Goal: Information Seeking & Learning: Check status

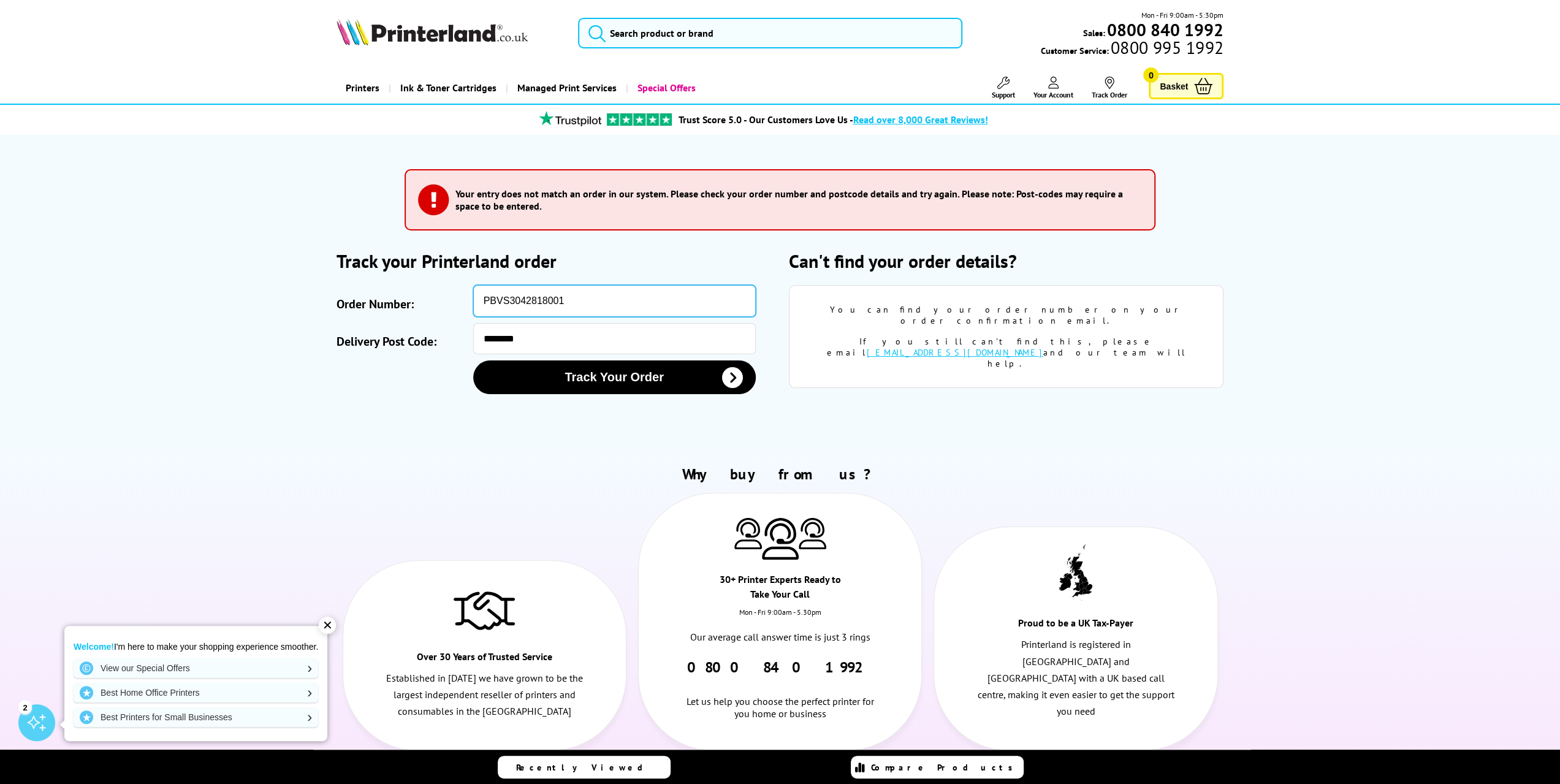
click at [575, 297] on input "PBVS3042818001" at bounding box center [614, 300] width 283 height 32
paste input "SOA2996692"
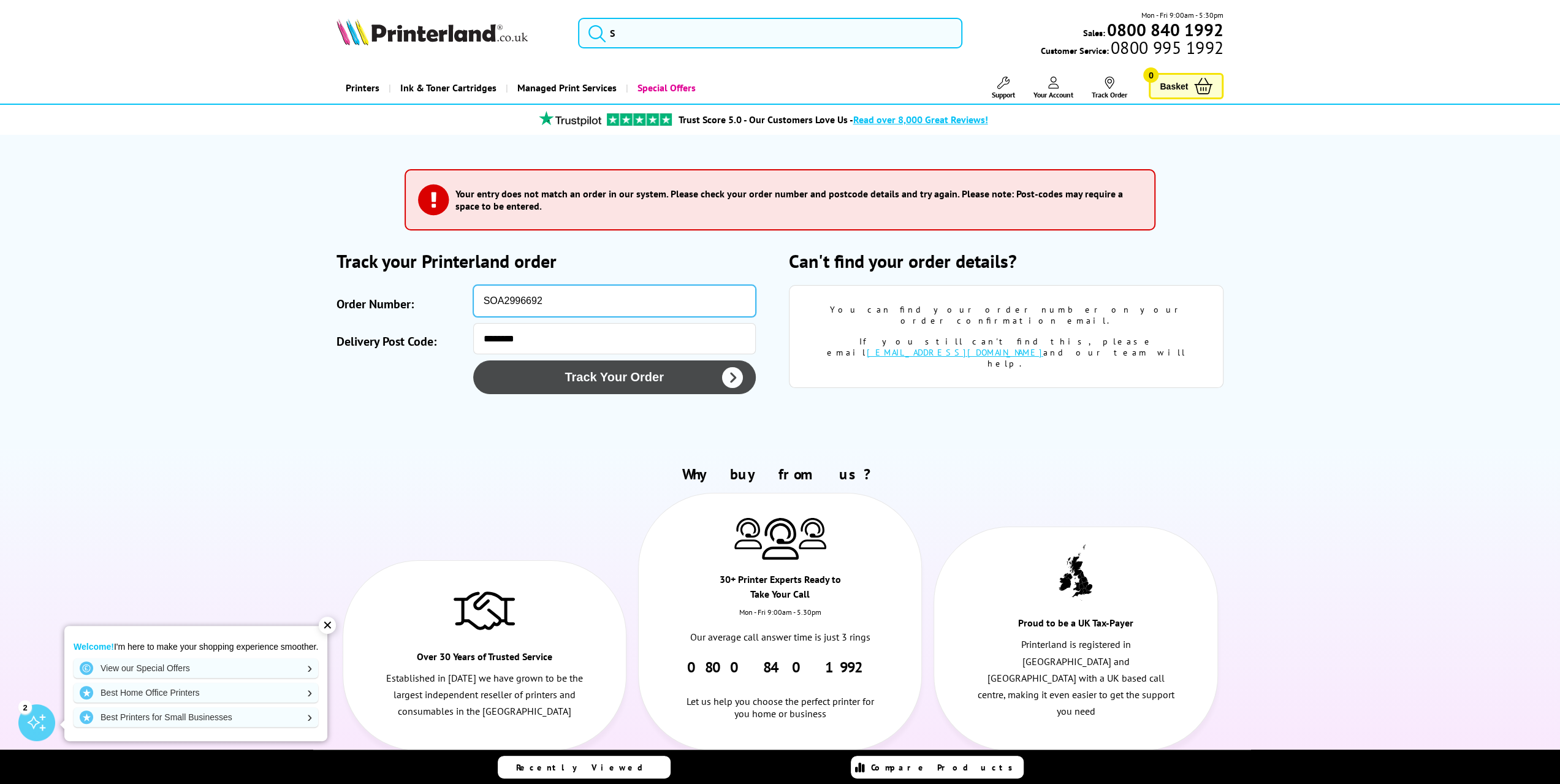
type input "SOA2996692"
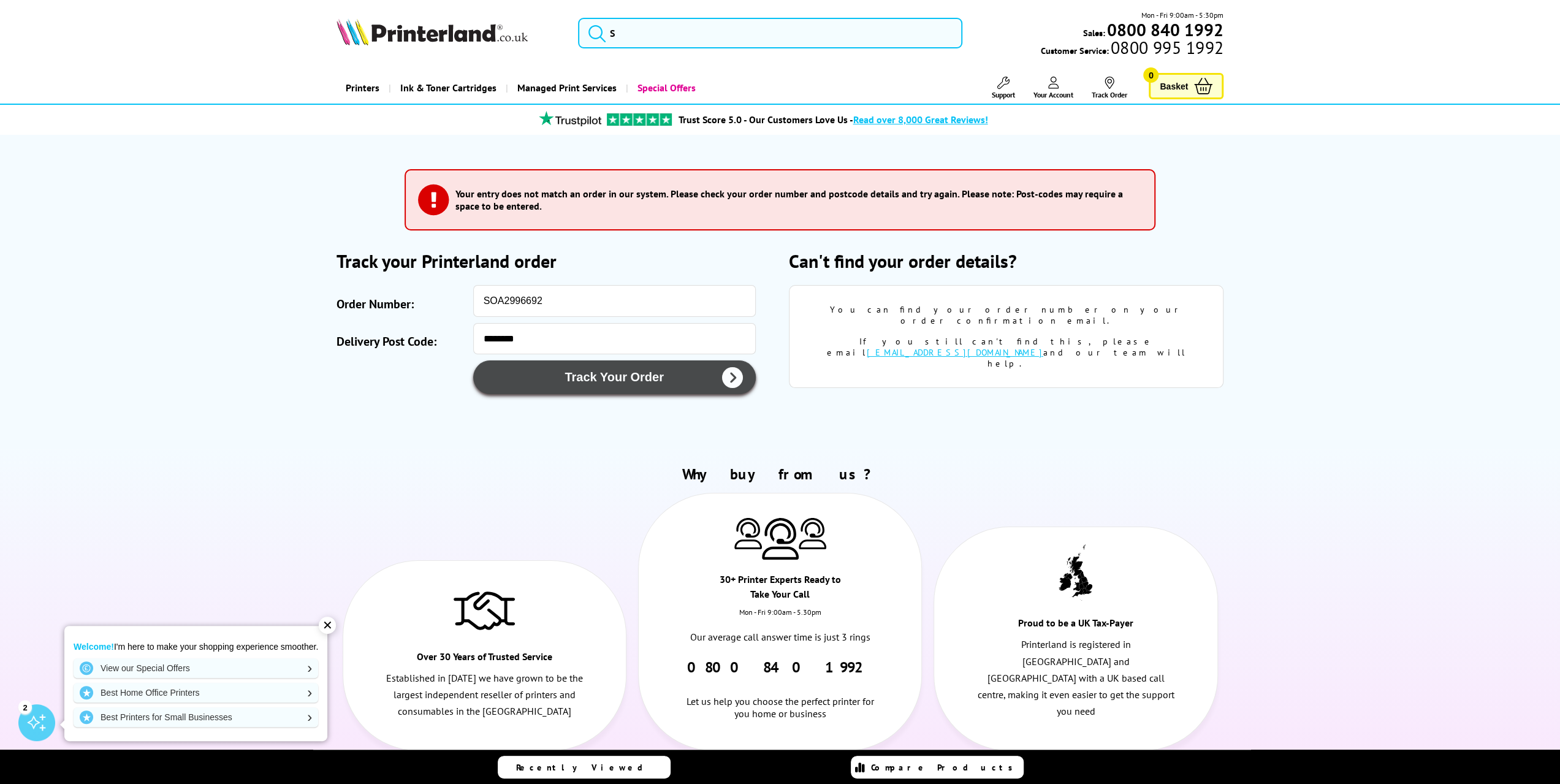
click at [589, 380] on button "Track Your Order" at bounding box center [614, 376] width 283 height 33
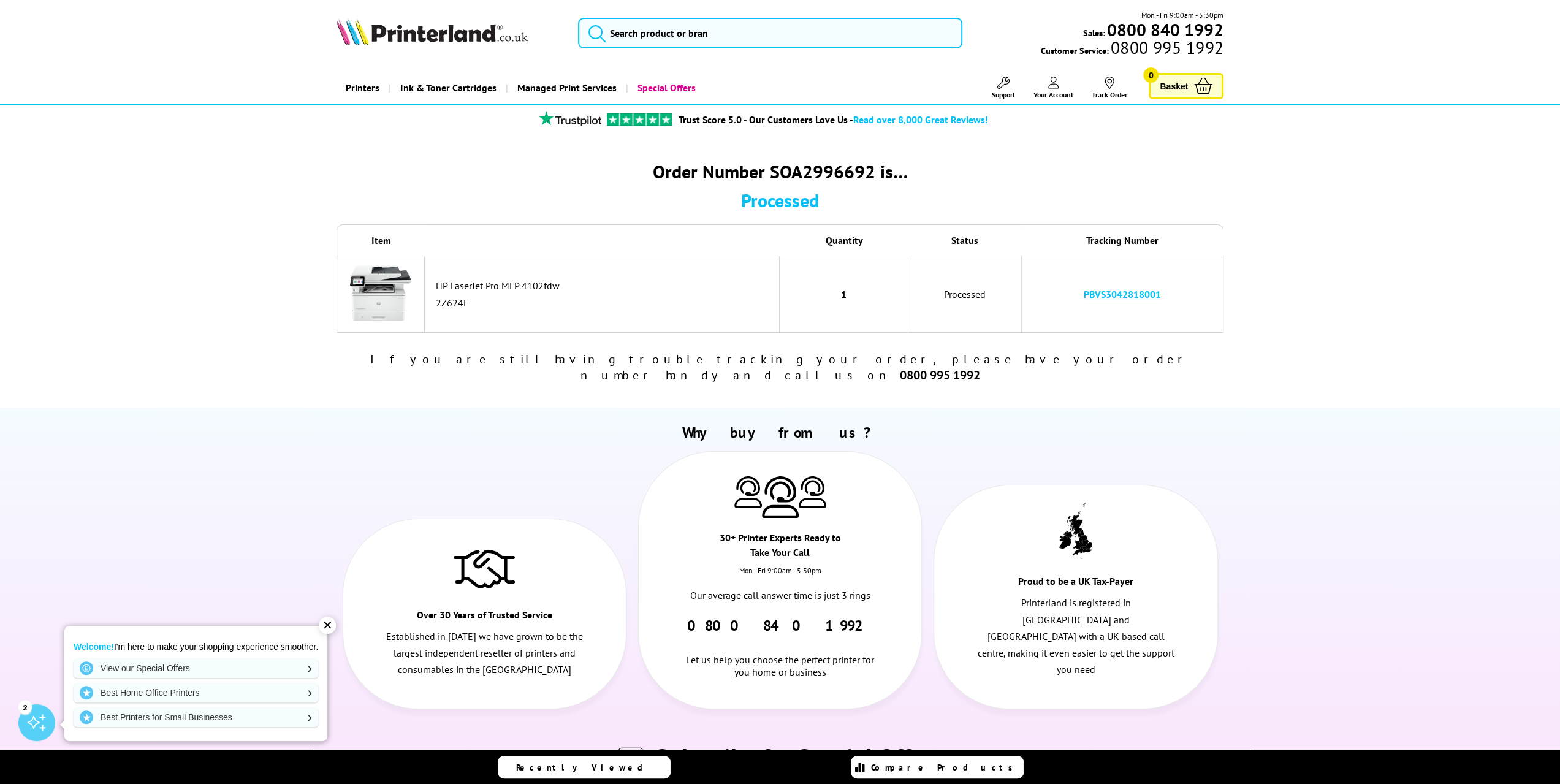
drag, startPoint x: 981, startPoint y: 199, endPoint x: 974, endPoint y: 194, distance: 8.6
click at [981, 199] on div "Processed" at bounding box center [780, 199] width 888 height 24
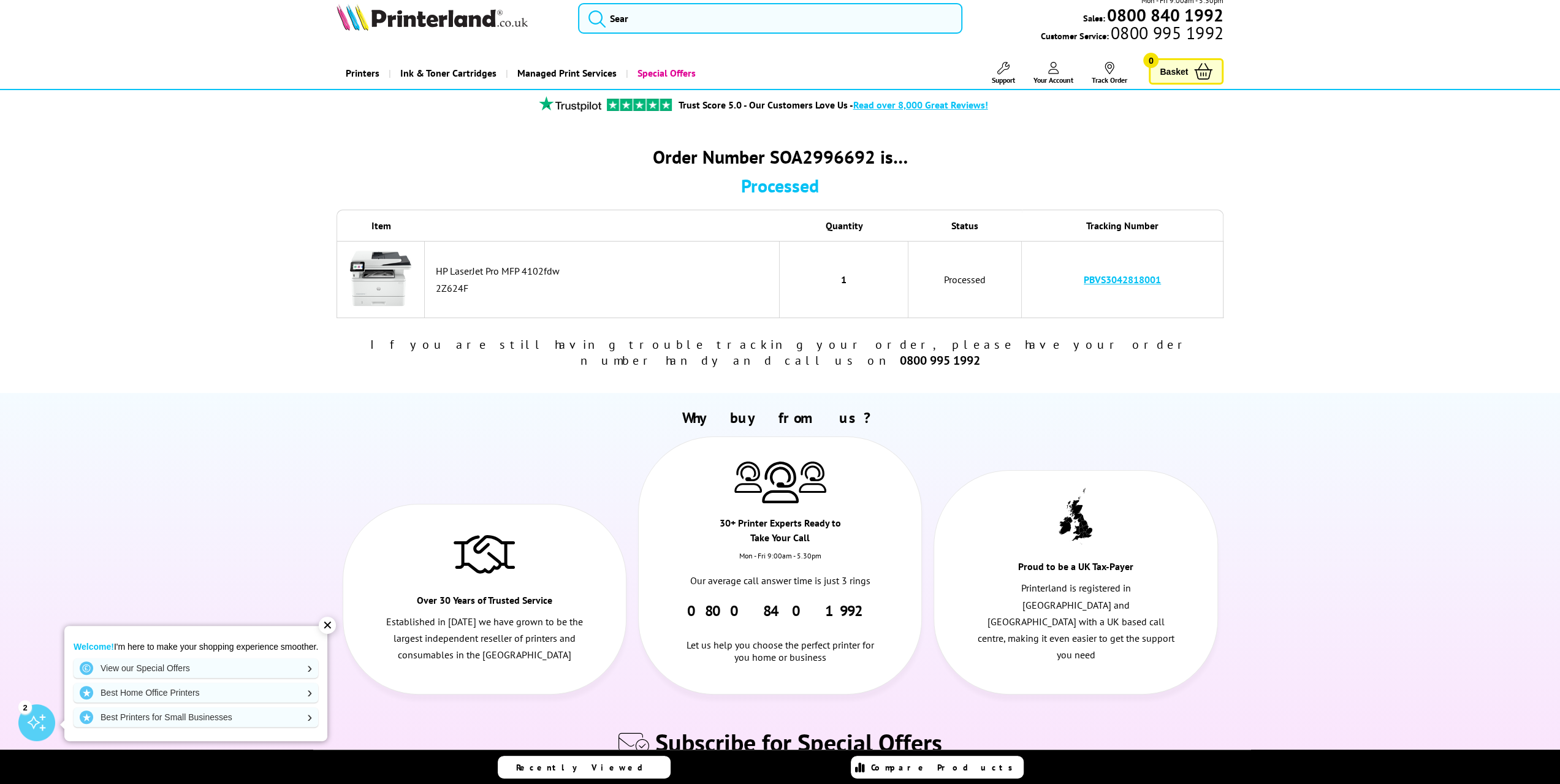
scroll to position [16, 0]
drag, startPoint x: 1163, startPoint y: 275, endPoint x: 1072, endPoint y: 276, distance: 91.0
click at [1072, 276] on td "PBVS3042818001" at bounding box center [1123, 278] width 203 height 77
copy link "PBVS3042818001"
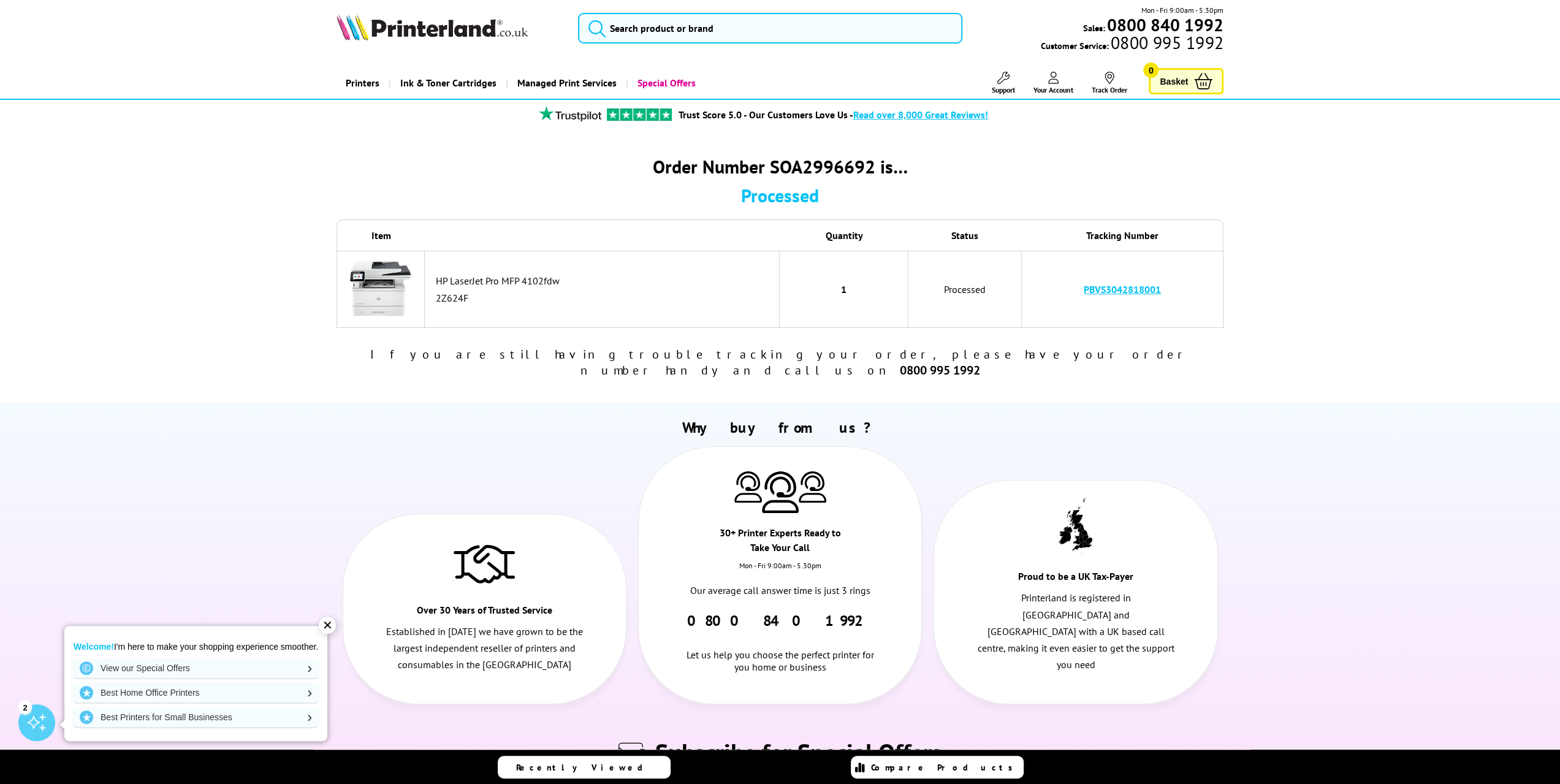
scroll to position [0, 0]
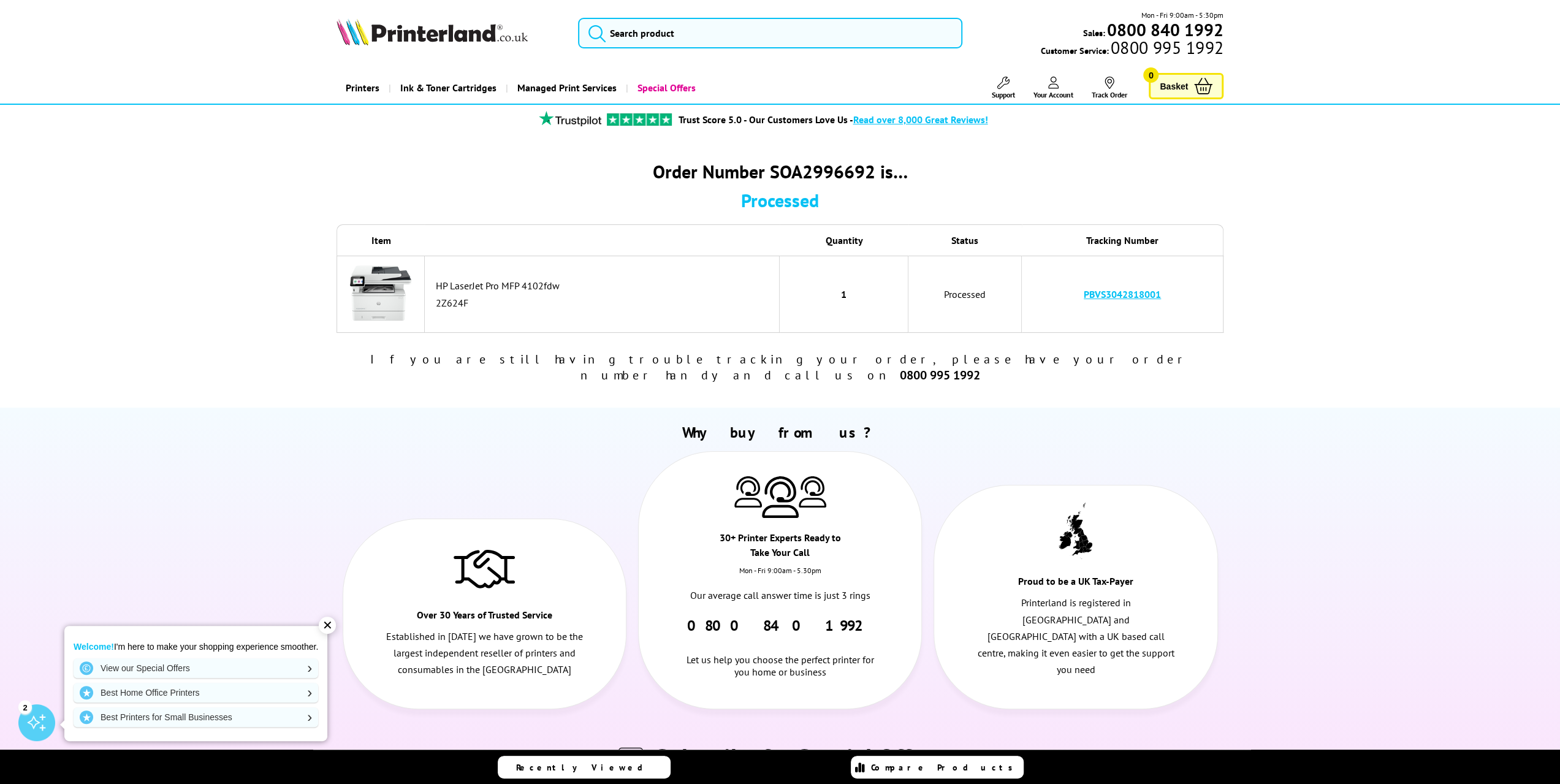
click at [240, 286] on div "Order Number SOA2996692 is… Processed Item Quantity Status Tracking Number 2Z62…" at bounding box center [780, 271] width 1560 height 272
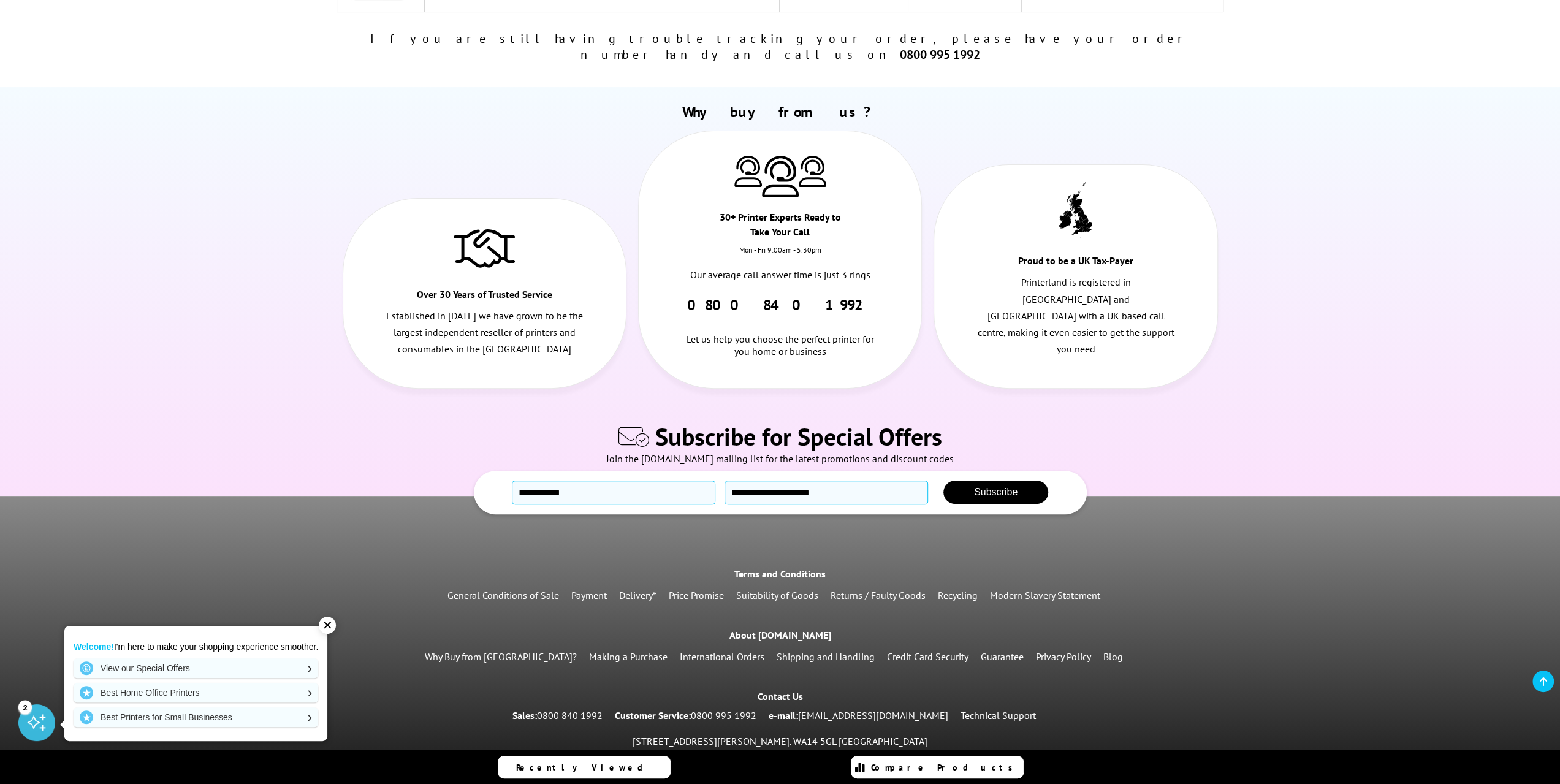
scroll to position [366, 0]
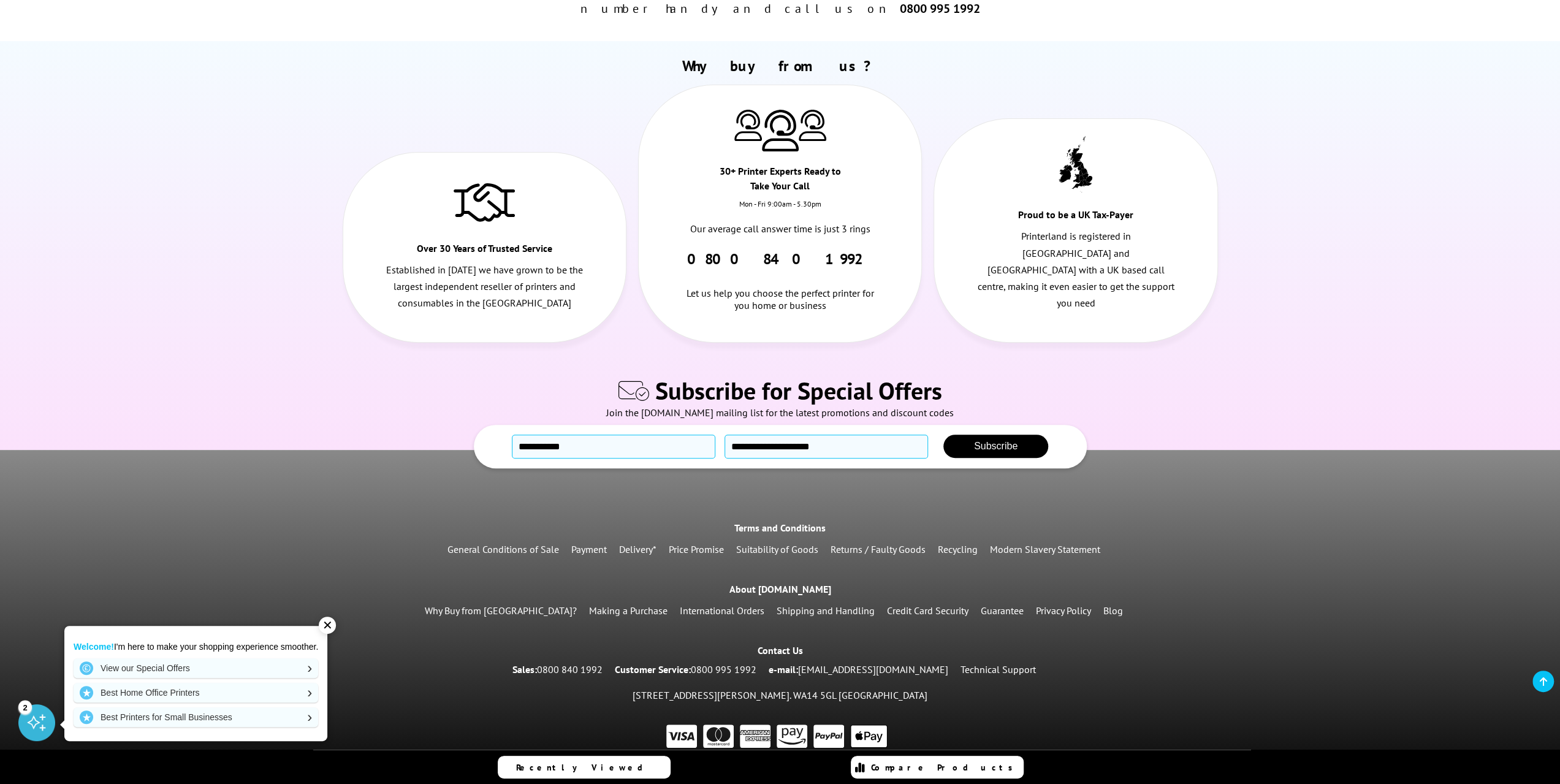
click at [330, 624] on div "✕" at bounding box center [327, 625] width 17 height 17
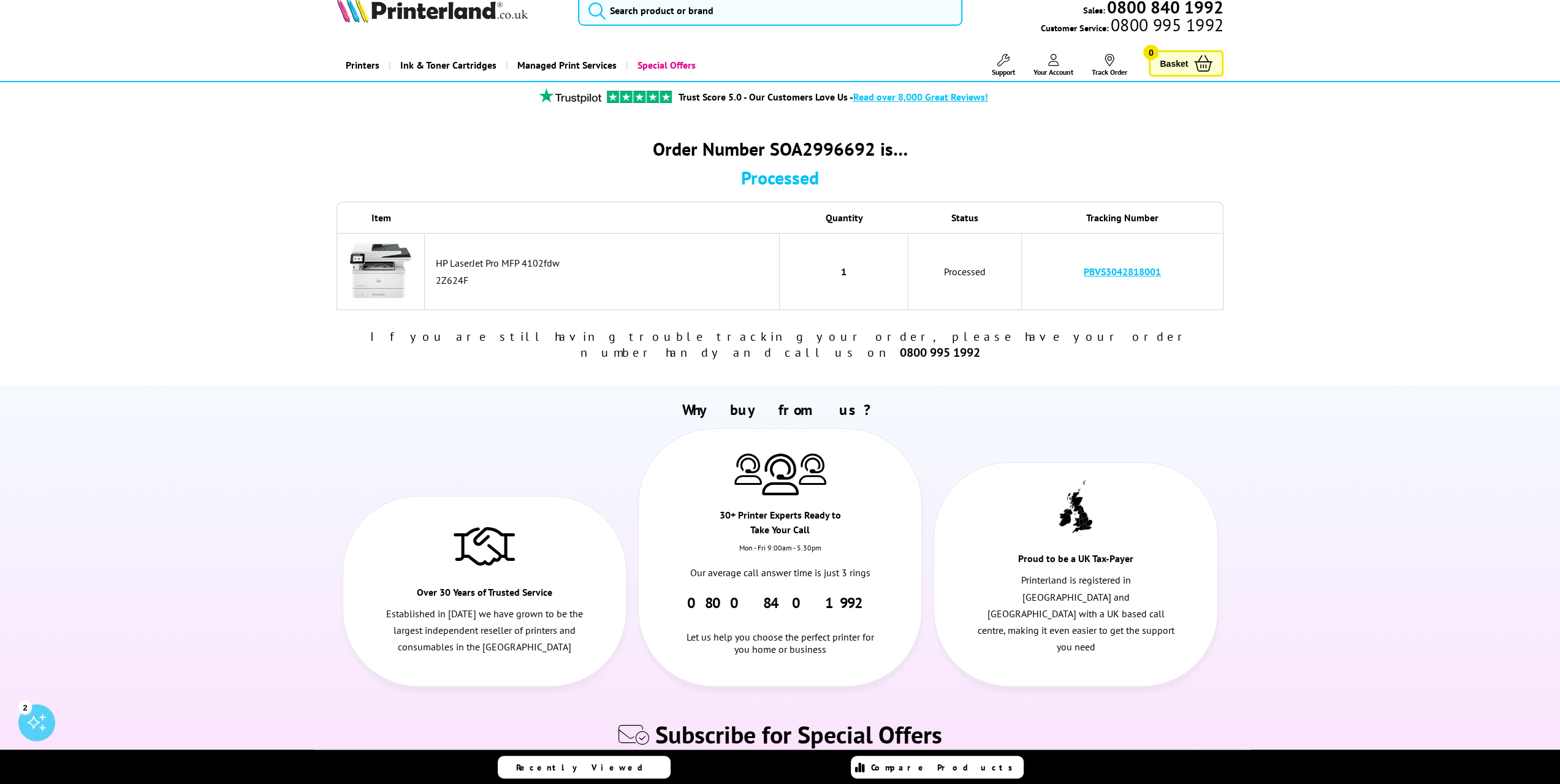
scroll to position [0, 0]
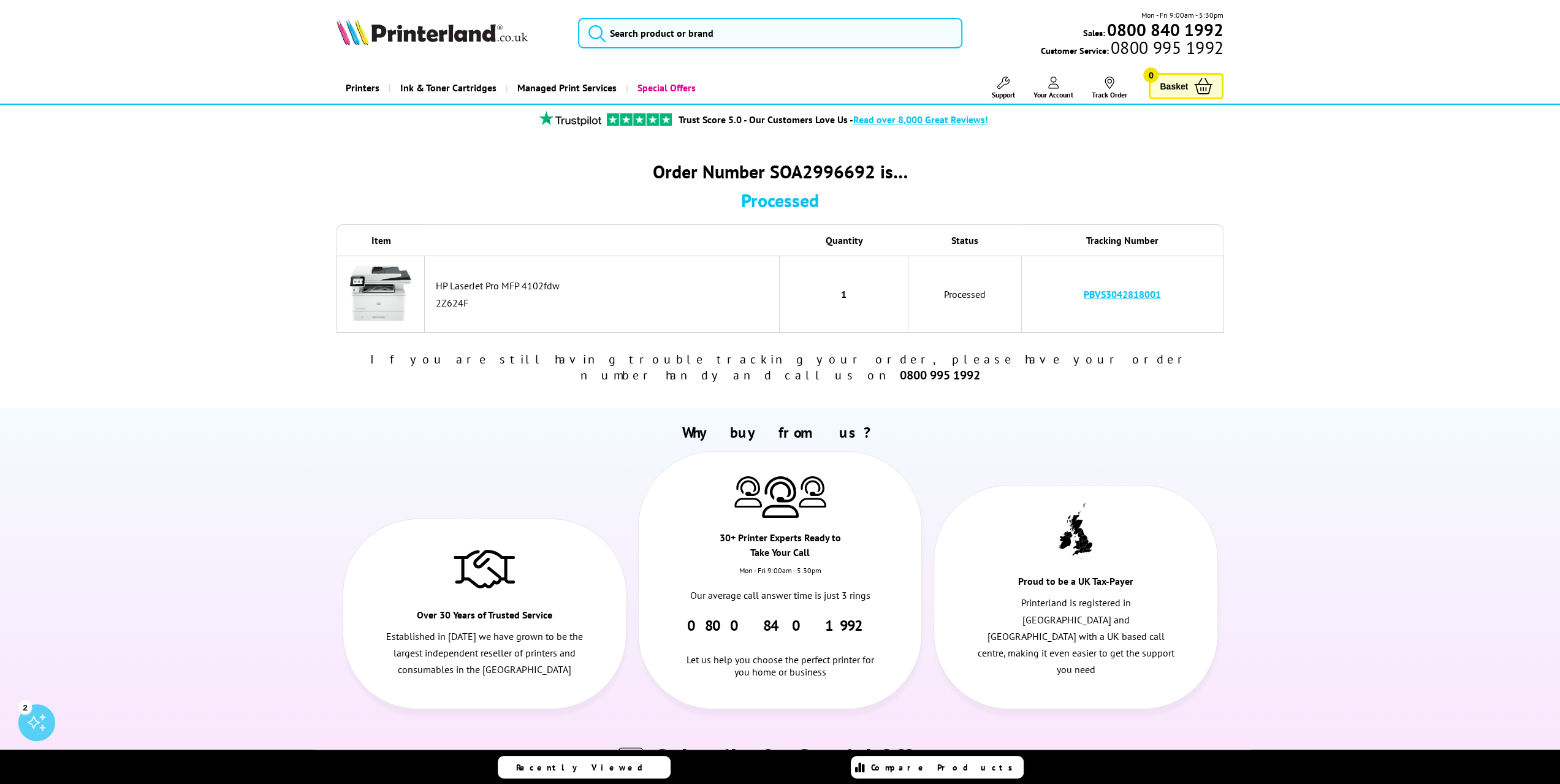
click at [968, 188] on div "Processed" at bounding box center [780, 199] width 888 height 24
